Goal: Information Seeking & Learning: Learn about a topic

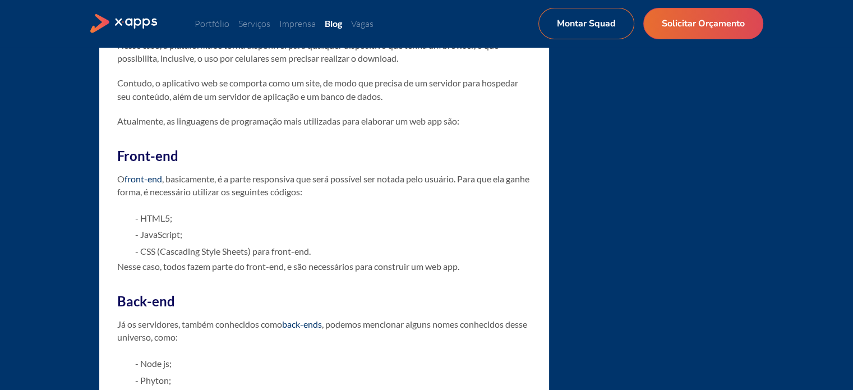
scroll to position [1403, 0]
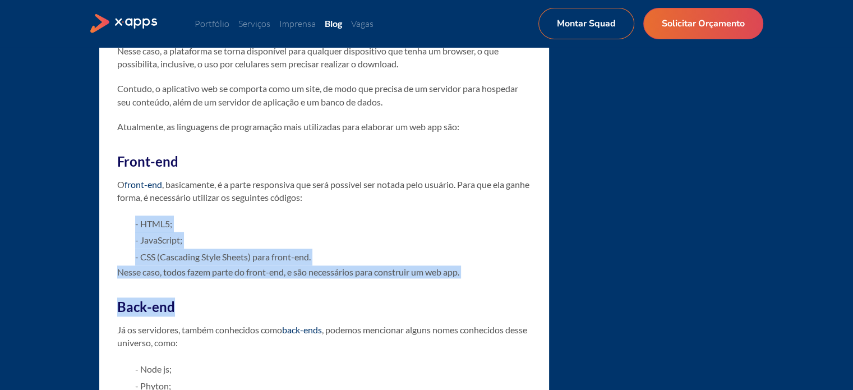
drag, startPoint x: 132, startPoint y: 222, endPoint x: 460, endPoint y: 253, distance: 329.1
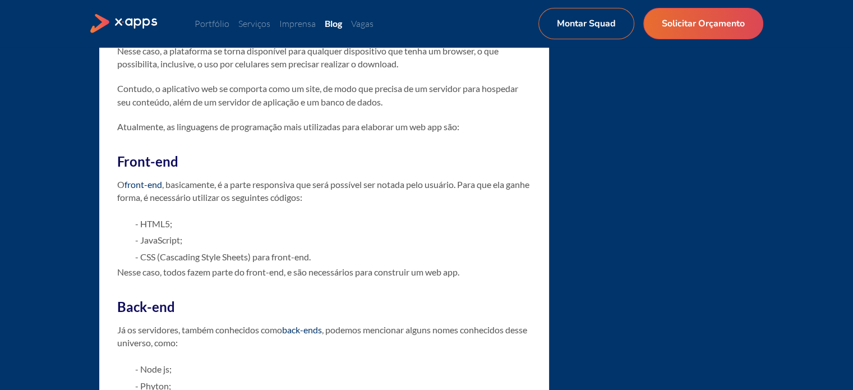
click at [404, 196] on p "O front-end , basicamente, é a parte responsiva que será possível ser notada pe…" at bounding box center [324, 191] width 414 height 26
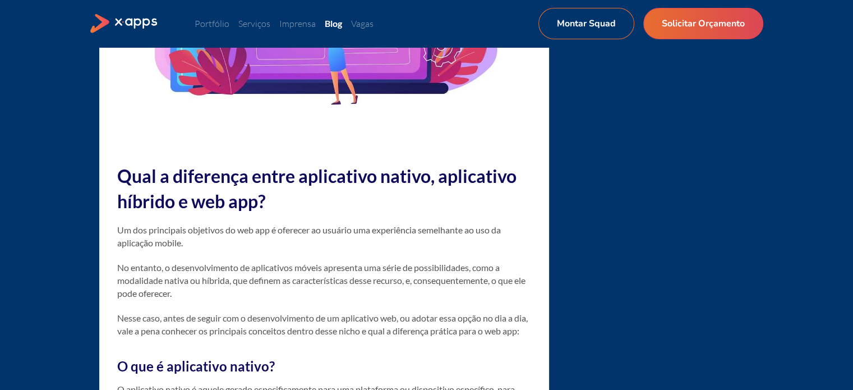
scroll to position [2020, 0]
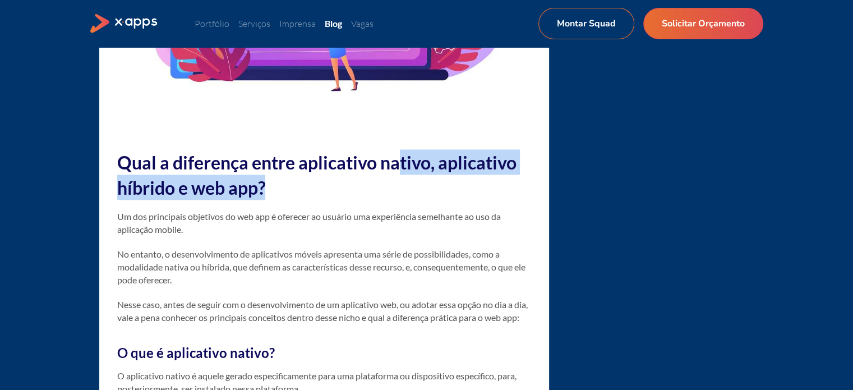
drag, startPoint x: 397, startPoint y: 154, endPoint x: 484, endPoint y: 183, distance: 91.6
click at [484, 183] on h2 "Qual a diferença entre aplicativo nativo, aplicativo híbrido e web app?" at bounding box center [324, 174] width 414 height 51
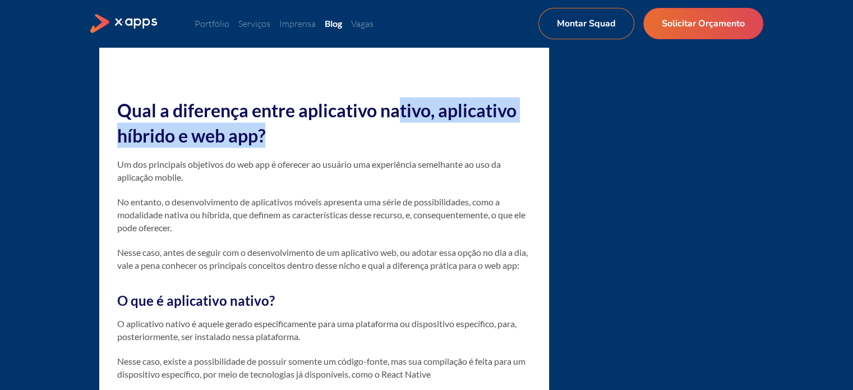
scroll to position [2188, 0]
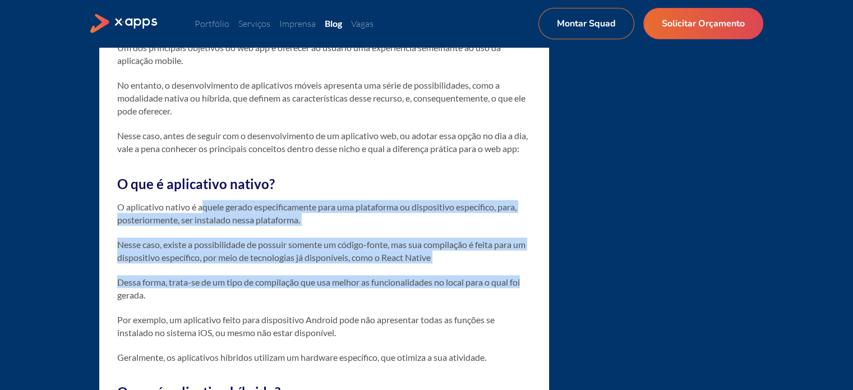
drag, startPoint x: 204, startPoint y: 219, endPoint x: 507, endPoint y: 265, distance: 306.5
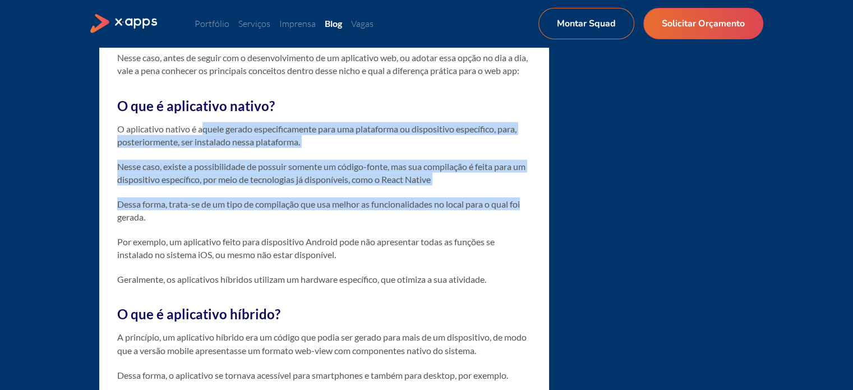
scroll to position [2301, 0]
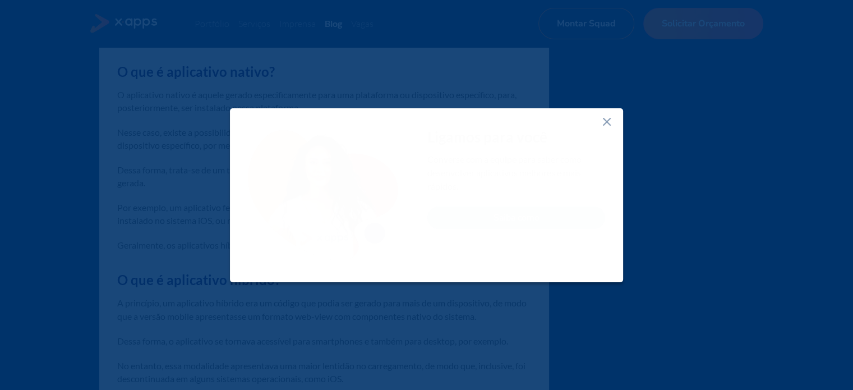
click at [605, 123] on line at bounding box center [607, 121] width 7 height 7
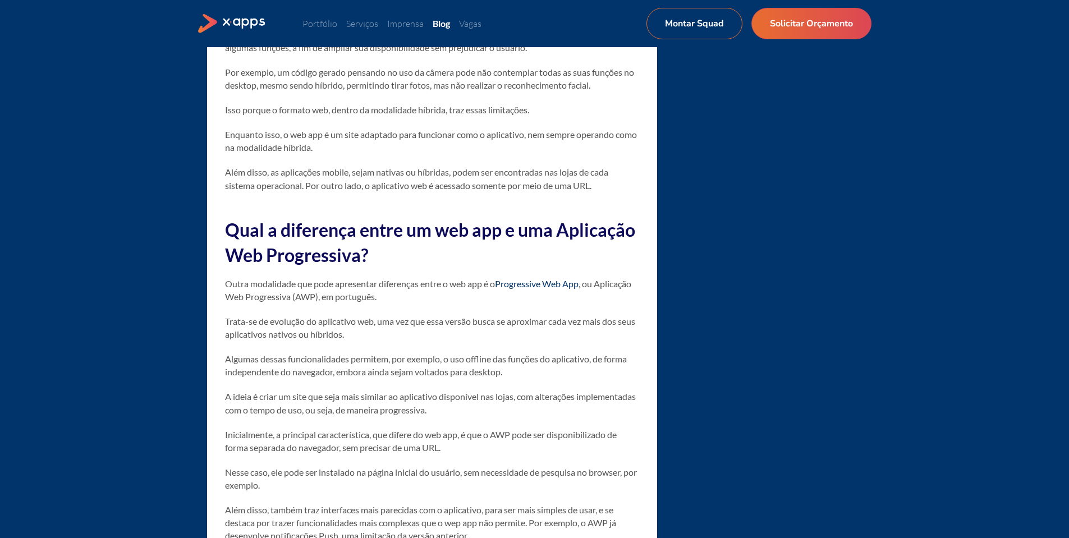
scroll to position [2862, 0]
